Goal: Transaction & Acquisition: Purchase product/service

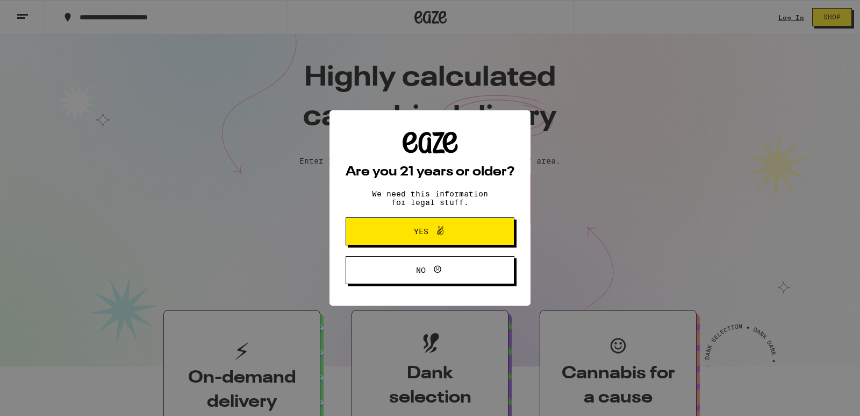
click at [476, 232] on button "Yes" at bounding box center [430, 231] width 169 height 28
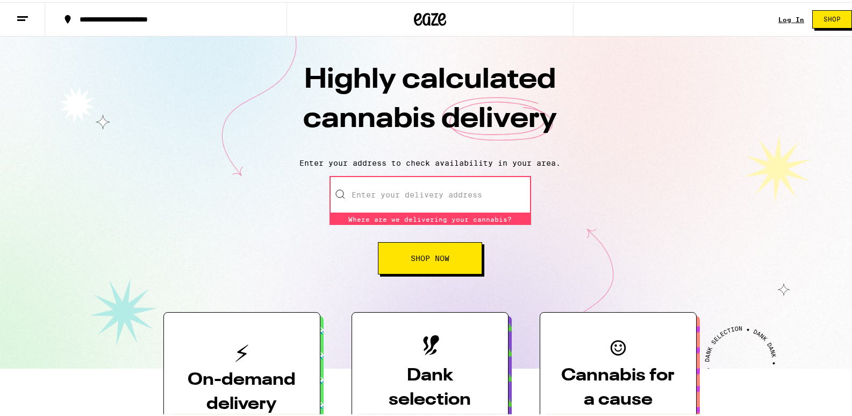
click at [407, 272] on button "Shop Now" at bounding box center [430, 256] width 104 height 32
click at [405, 270] on button "Shop Now" at bounding box center [430, 256] width 104 height 32
click at [403, 204] on input "Enter your delivery address" at bounding box center [431, 193] width 202 height 38
type input "8952nw"
type input "ter [MEDICAL_DATA]"
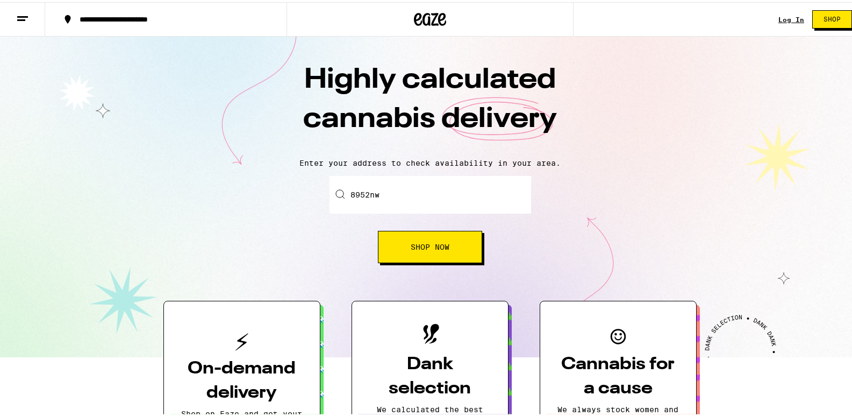
click at [406, 254] on button "Shop Now" at bounding box center [430, 245] width 104 height 32
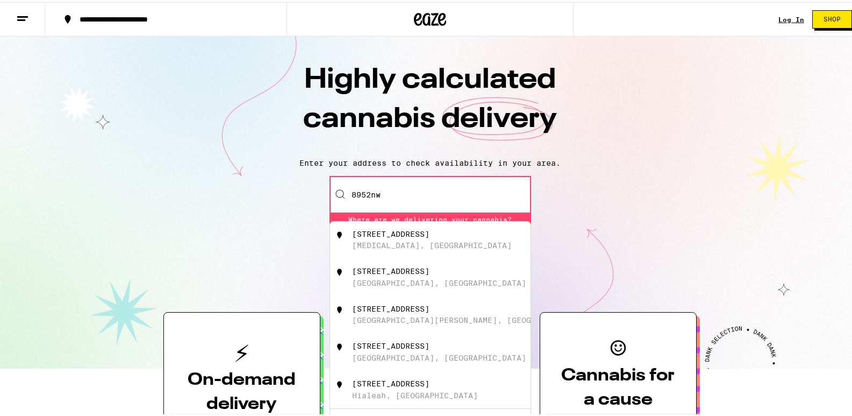
click at [401, 240] on div "[STREET_ADDRESS][MEDICAL_DATA]" at bounding box center [448, 237] width 192 height 20
type input "[STREET_ADDRESS][MEDICAL_DATA]"
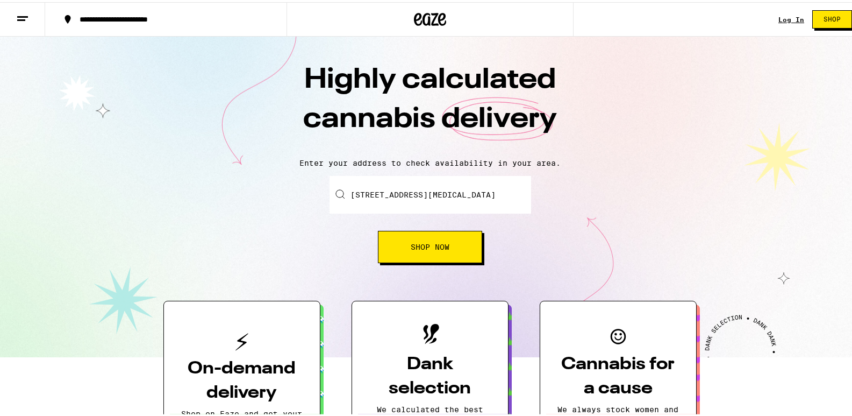
click at [405, 251] on button "Shop Now" at bounding box center [430, 245] width 104 height 32
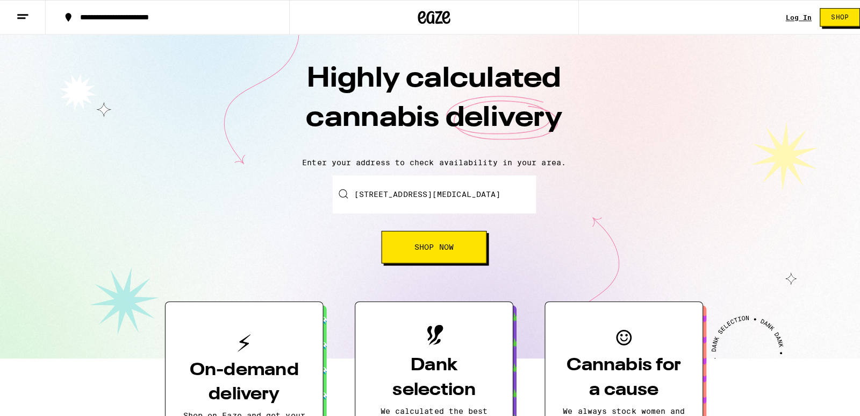
scroll to position [108, 0]
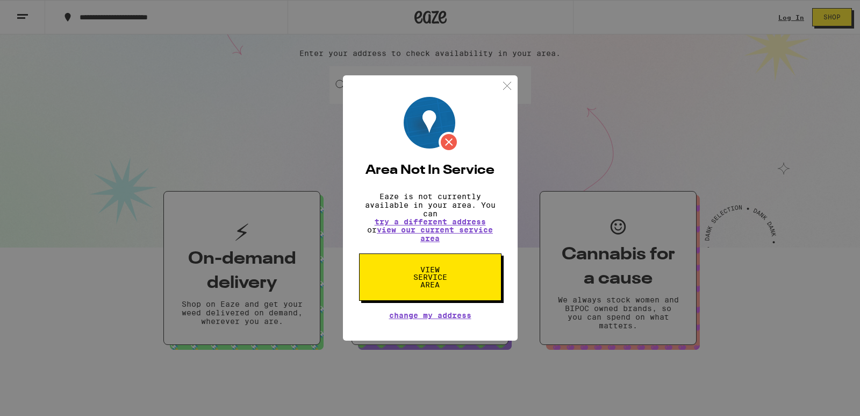
click at [405, 301] on button "View Service Area" at bounding box center [430, 276] width 142 height 47
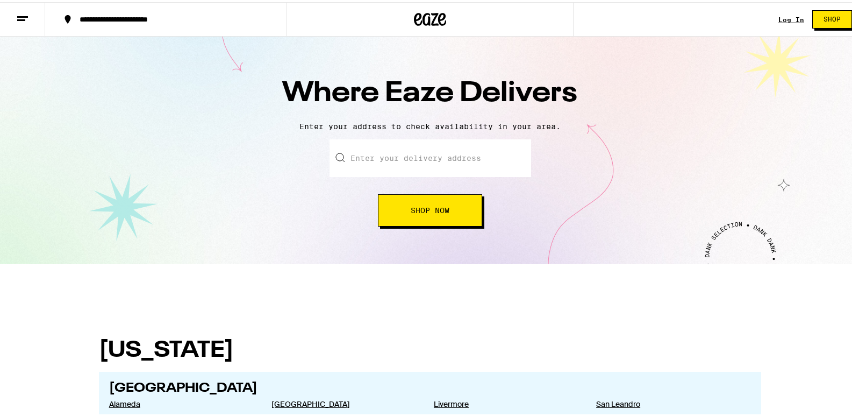
click at [402, 220] on button "Shop Now" at bounding box center [430, 208] width 104 height 32
